Goal: Check status: Check status

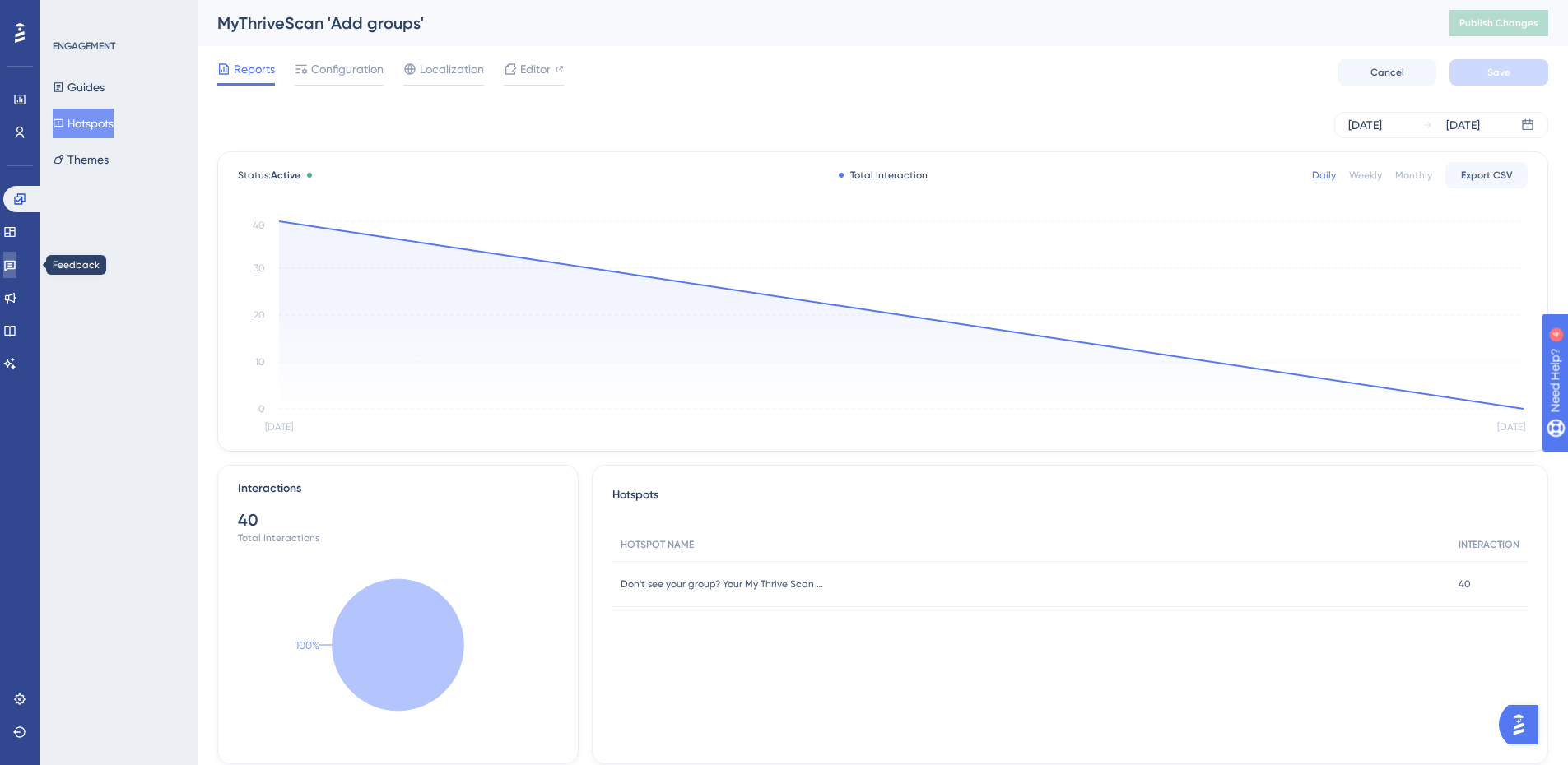
drag, startPoint x: 18, startPoint y: 266, endPoint x: 27, endPoint y: 260, distance: 10.8
click at [16, 266] on icon at bounding box center [10, 266] width 12 height 11
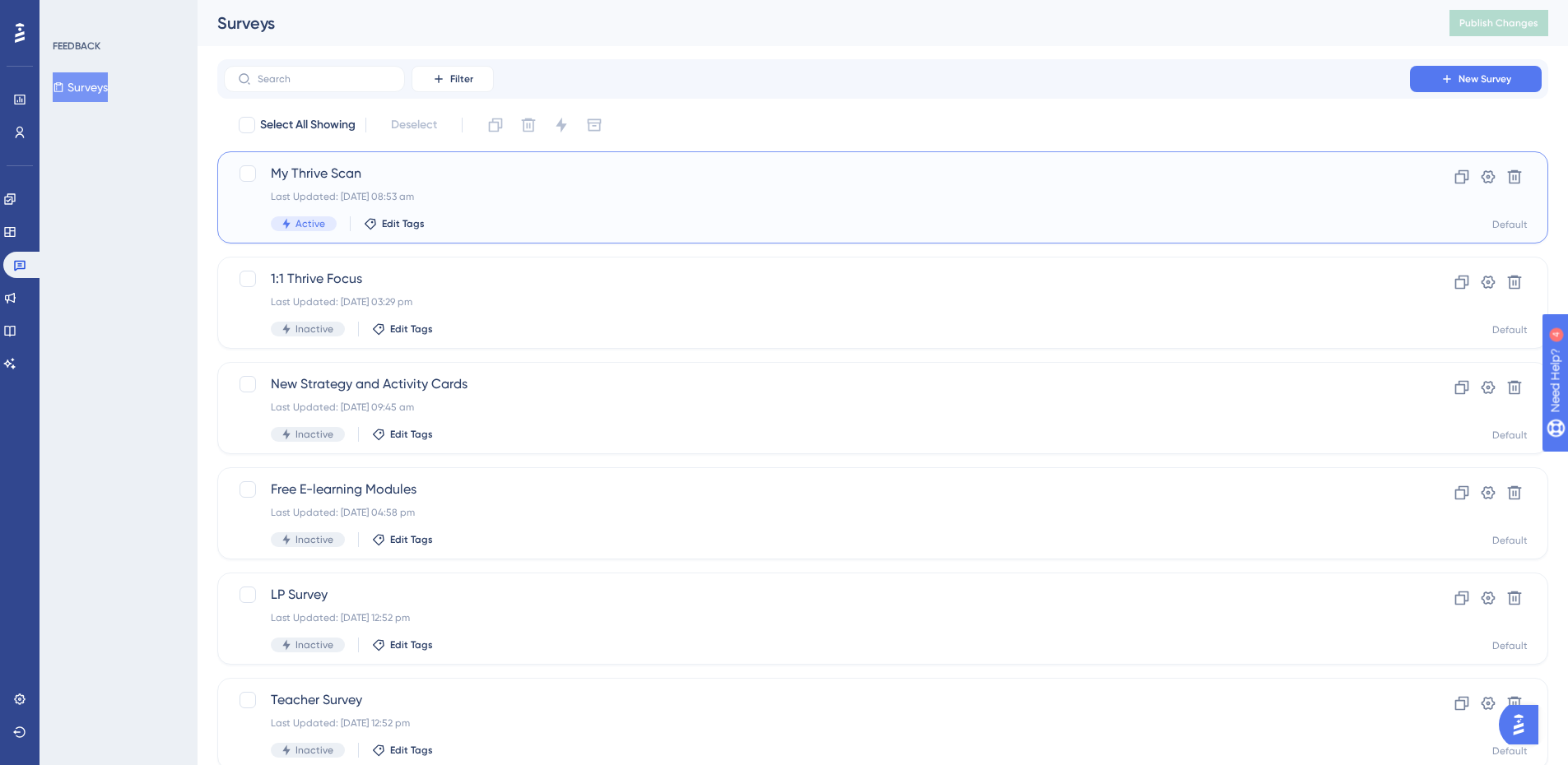
click at [307, 174] on span "My Thrive Scan" at bounding box center [817, 174] width 1092 height 19
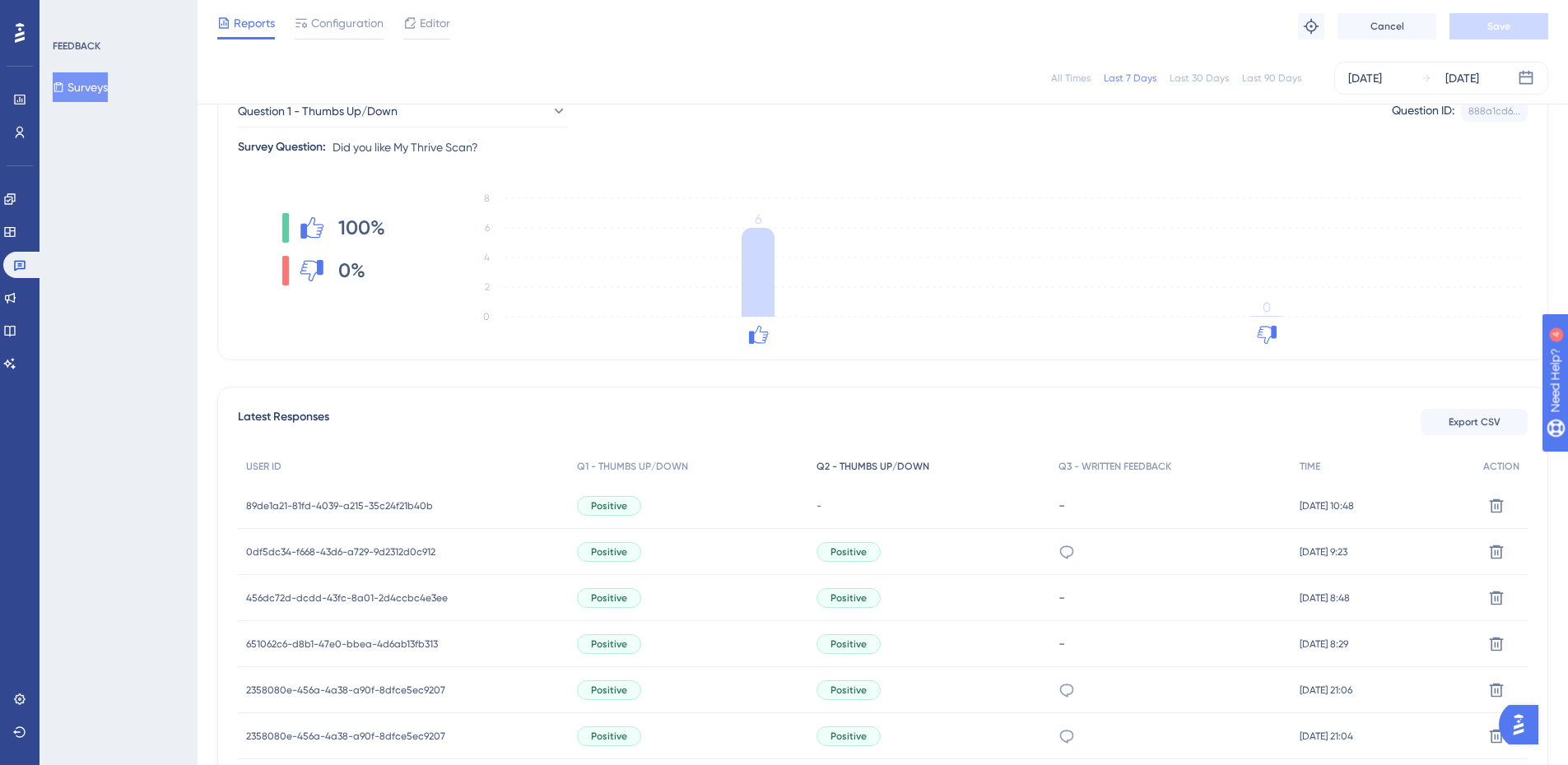
scroll to position [82, 0]
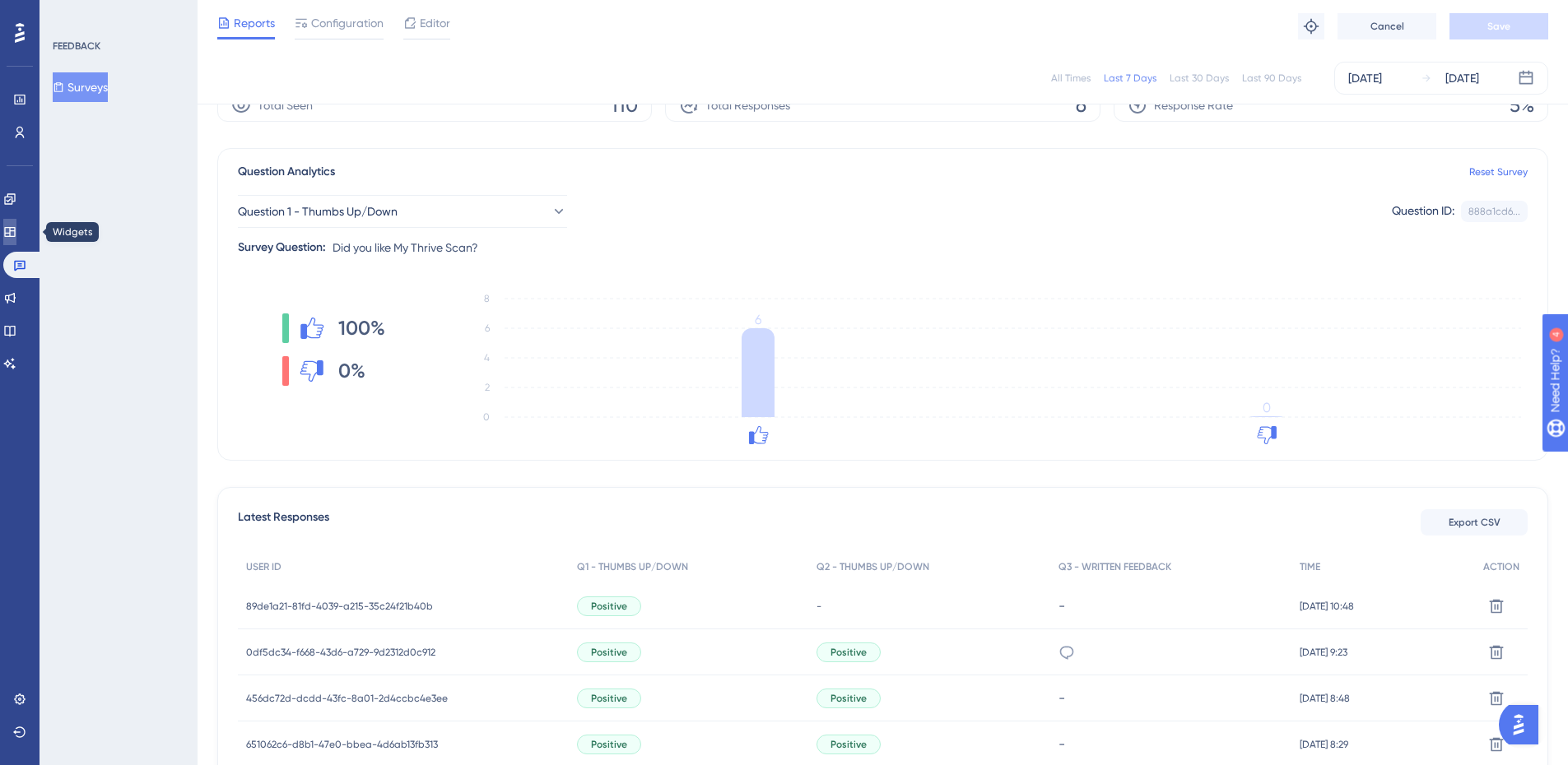
click at [17, 230] on icon at bounding box center [10, 232] width 13 height 13
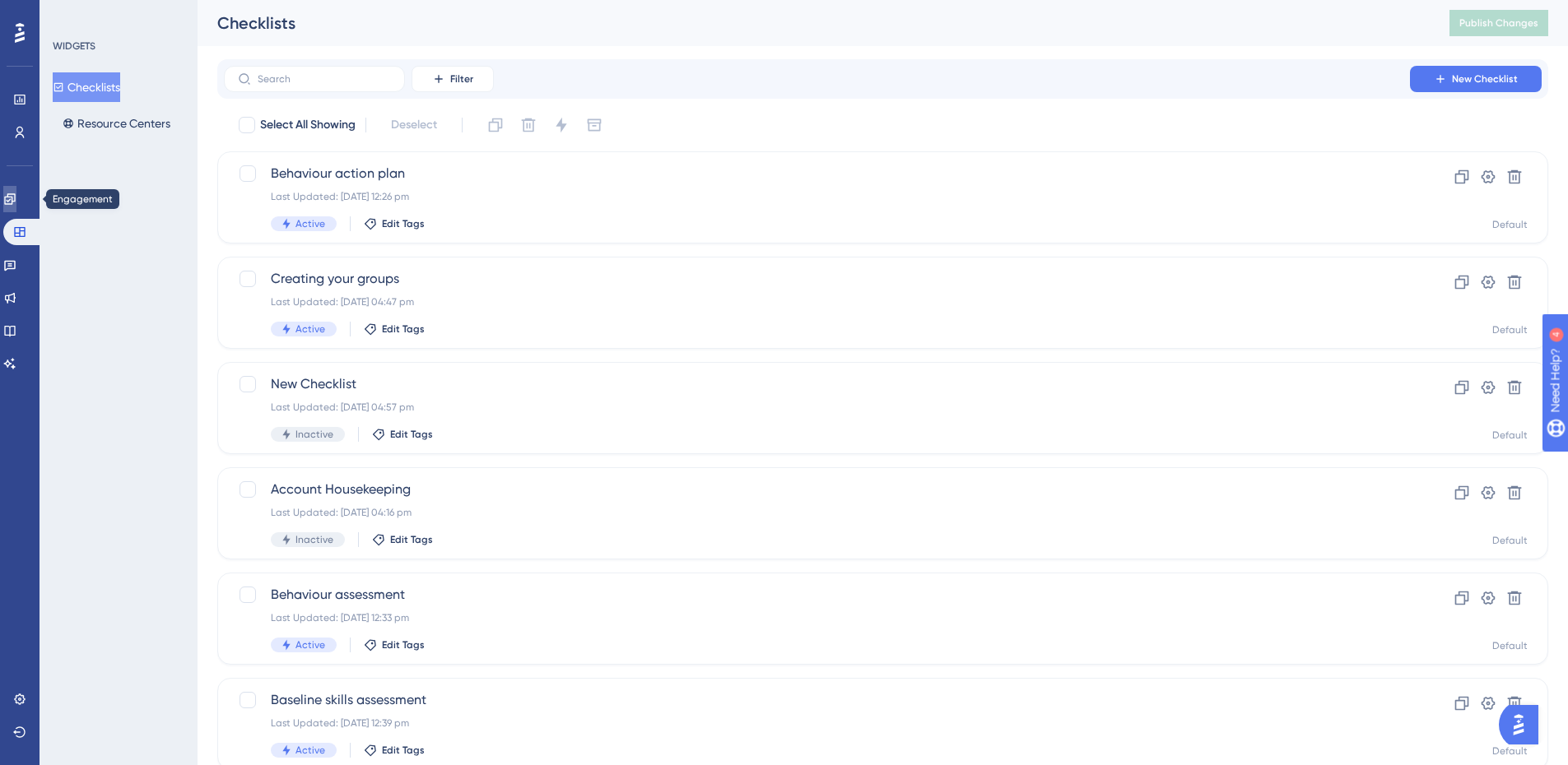
click at [17, 191] on link at bounding box center [10, 199] width 13 height 27
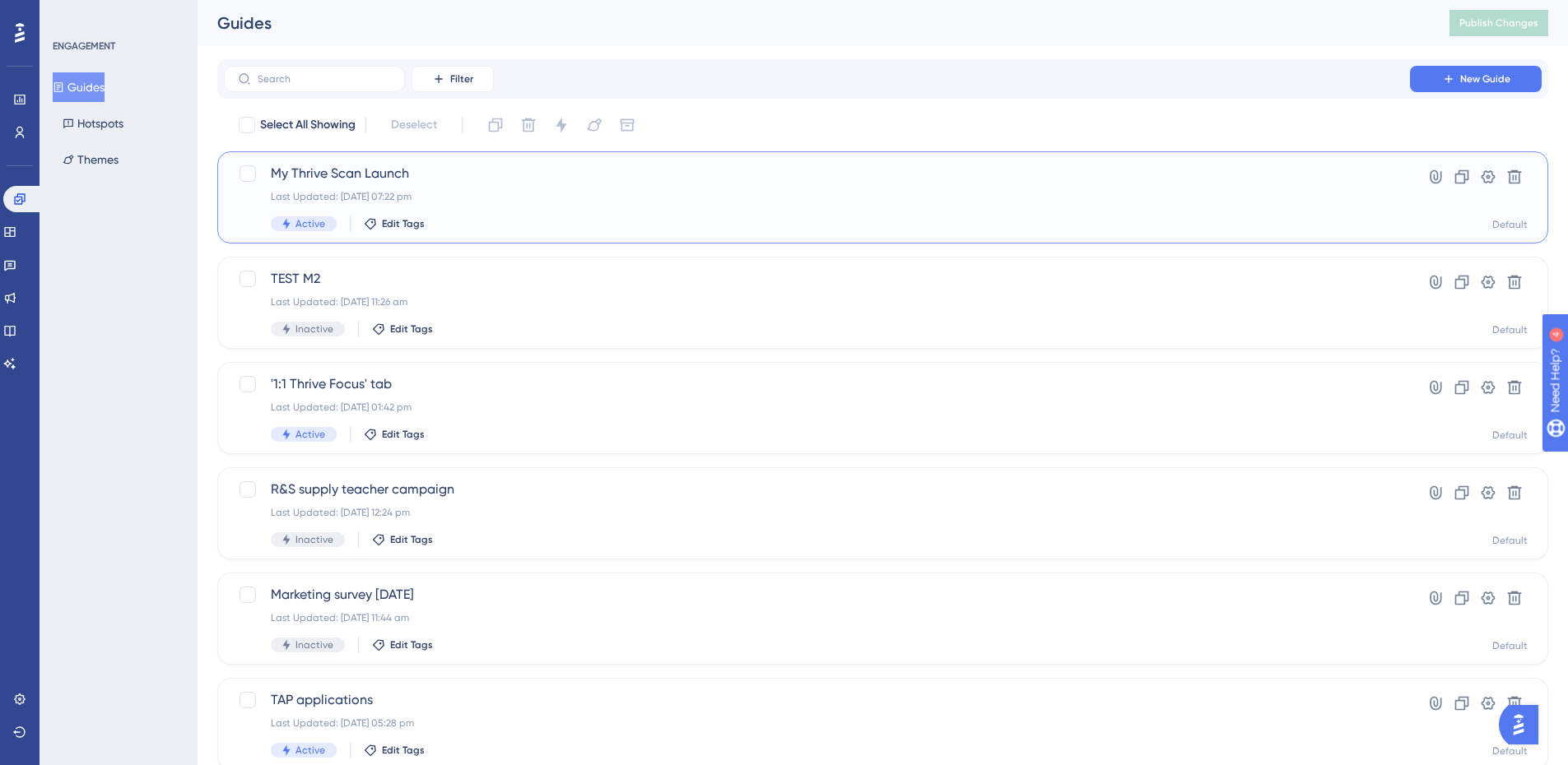
click at [365, 185] on div "My Thrive Scan Launch Last Updated: [DATE] 07:22 pm Active Edit Tags" at bounding box center [817, 197] width 1092 height 67
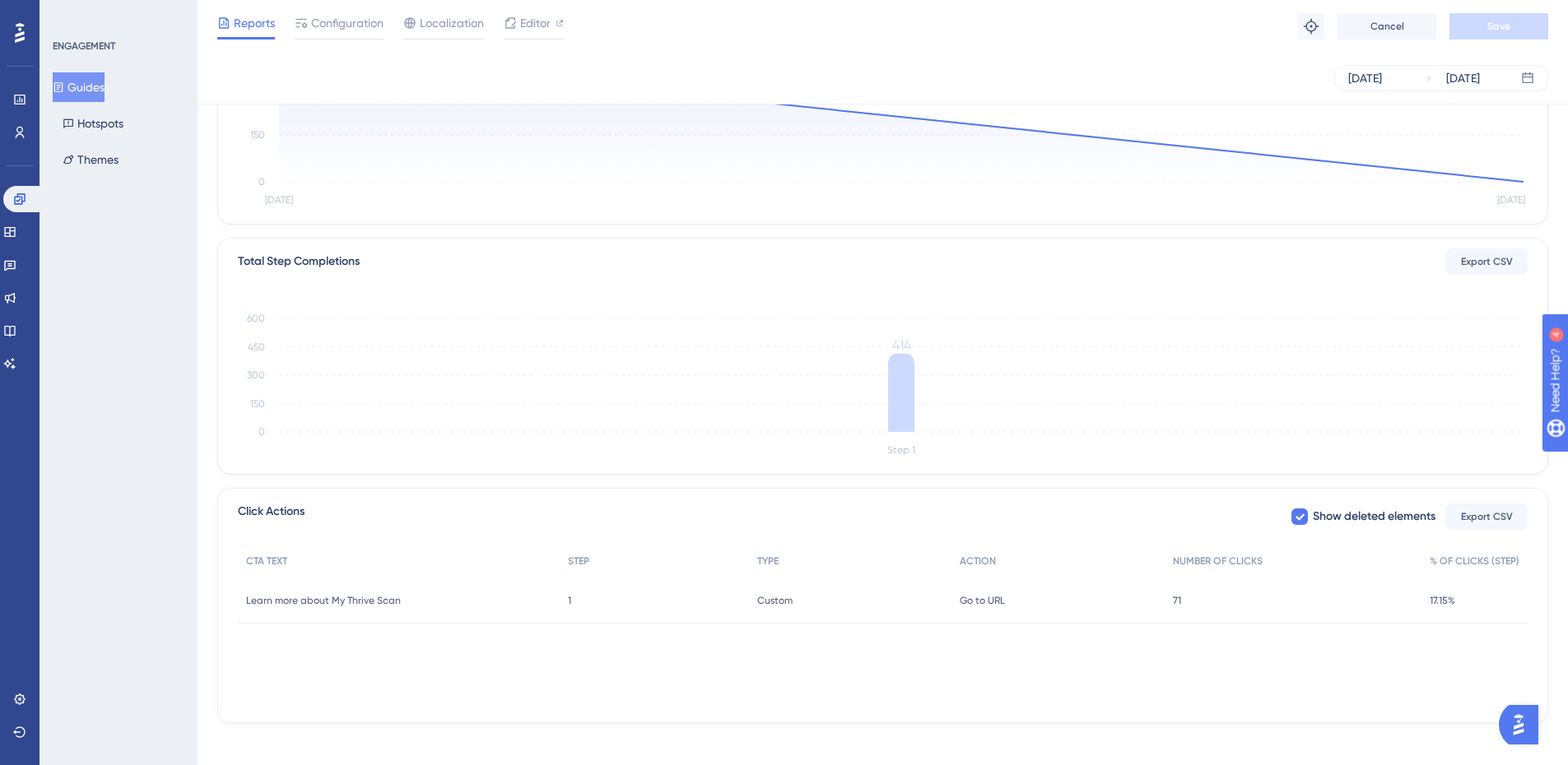
scroll to position [277, 0]
